Goal: Task Accomplishment & Management: Manage account settings

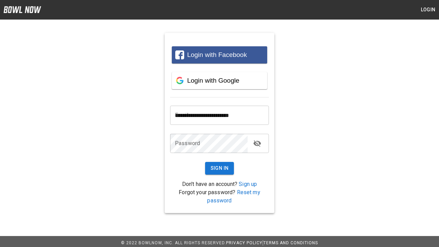
type input "**********"
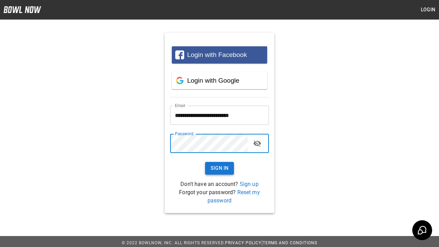
click at [220, 168] on button "Sign In" at bounding box center [219, 168] width 29 height 13
